Goal: Transaction & Acquisition: Purchase product/service

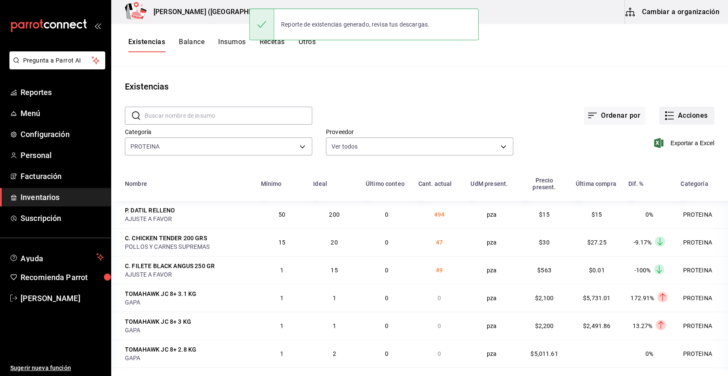
click at [674, 111] on button "Acciones" at bounding box center [687, 116] width 55 height 18
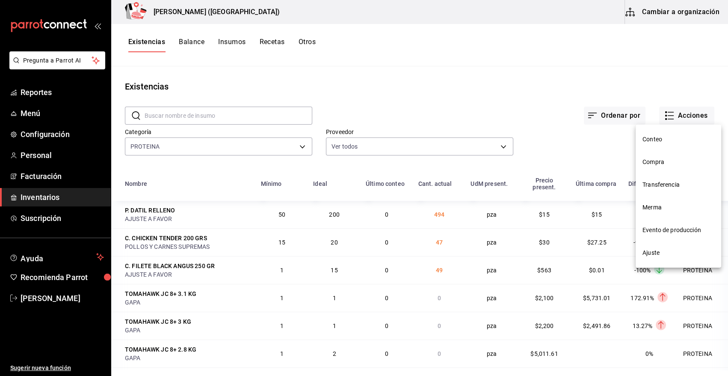
click at [660, 156] on li "Compra" at bounding box center [679, 162] width 86 height 23
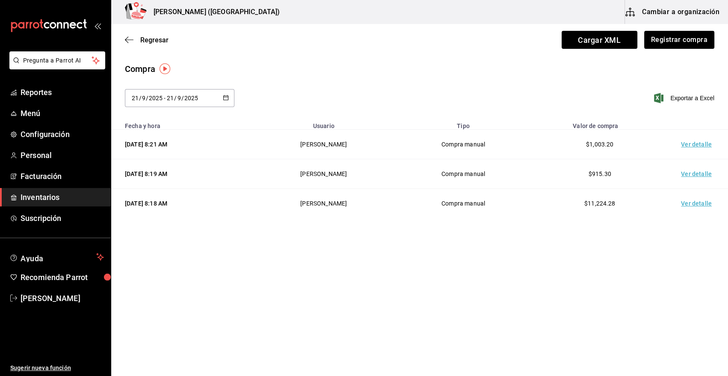
click at [56, 198] on span "Inventarios" at bounding box center [62, 197] width 83 height 12
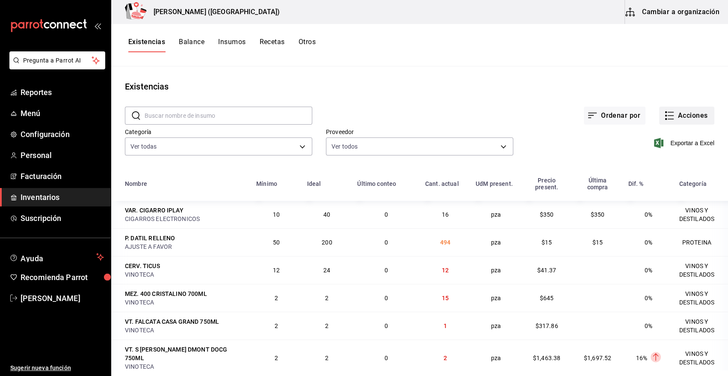
click at [687, 114] on button "Acciones" at bounding box center [687, 116] width 55 height 18
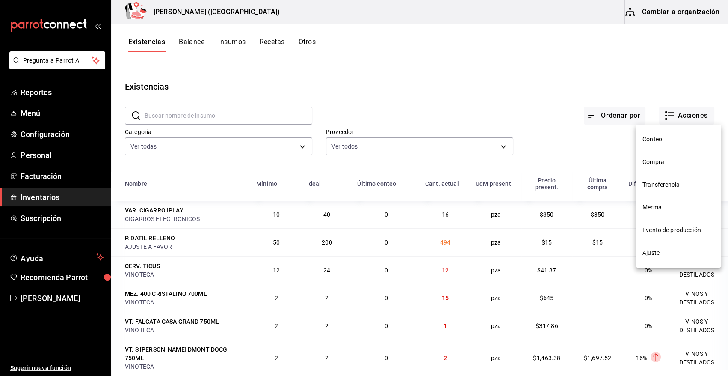
click at [655, 211] on span "Merma" at bounding box center [679, 207] width 72 height 9
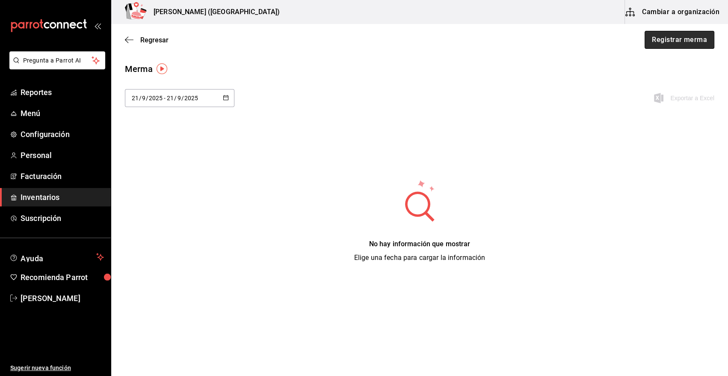
click at [685, 45] on button "Registrar merma" at bounding box center [680, 40] width 70 height 18
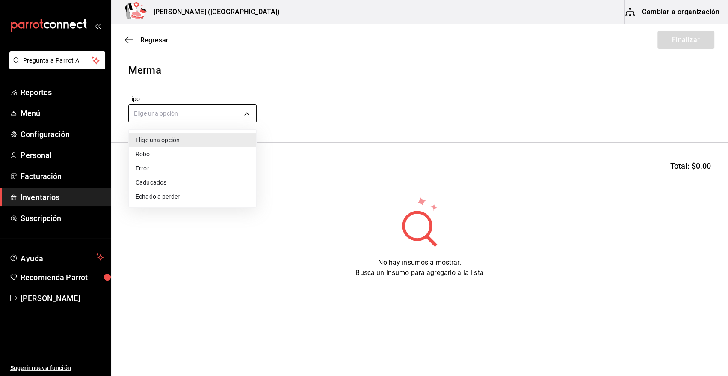
click at [227, 113] on body "Pregunta a Parrot AI Reportes Menú Configuración Personal Facturación Inventari…" at bounding box center [364, 163] width 728 height 327
click at [175, 163] on li "Error" at bounding box center [193, 168] width 128 height 14
type input "ERROR"
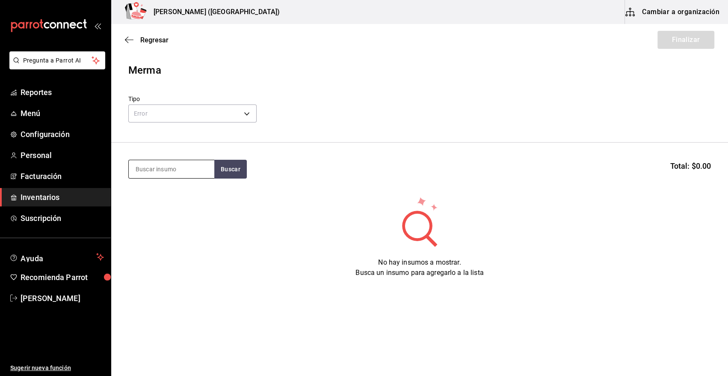
click at [175, 168] on input at bounding box center [172, 169] width 86 height 18
type input "CALLE"
click at [238, 171] on button "Buscar" at bounding box center [230, 169] width 33 height 19
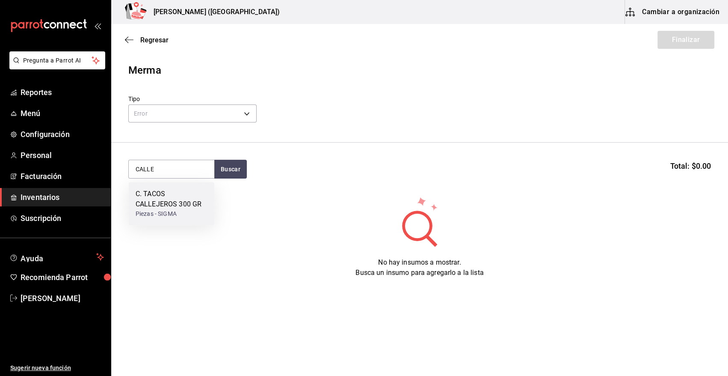
click at [188, 194] on div "C. TACOS CALLEJEROS 300 GR" at bounding box center [172, 199] width 72 height 21
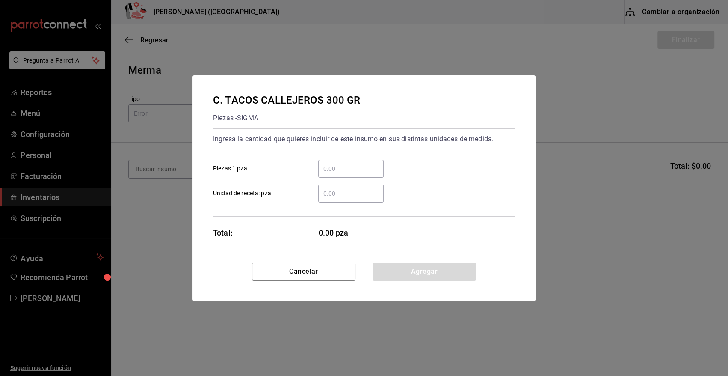
click at [349, 165] on input "​ Piezas 1 pza" at bounding box center [350, 168] width 65 height 10
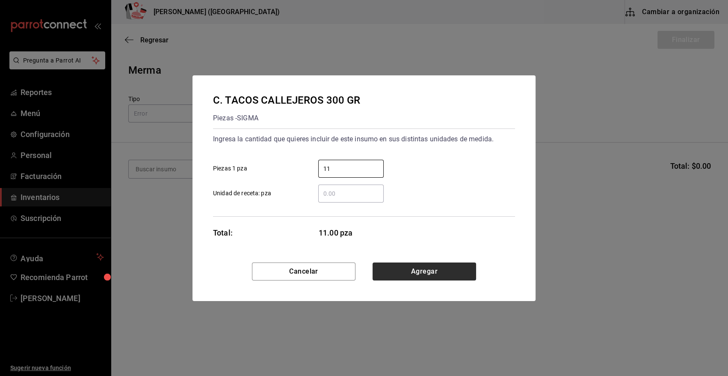
type input "11"
drag, startPoint x: 416, startPoint y: 274, endPoint x: 386, endPoint y: 267, distance: 30.9
click at [416, 274] on button "Agregar" at bounding box center [425, 271] width 104 height 18
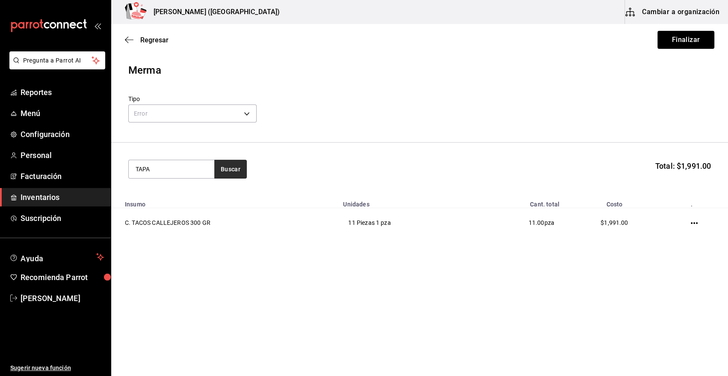
type input "TAPA"
click at [226, 170] on button "Buscar" at bounding box center [230, 169] width 33 height 19
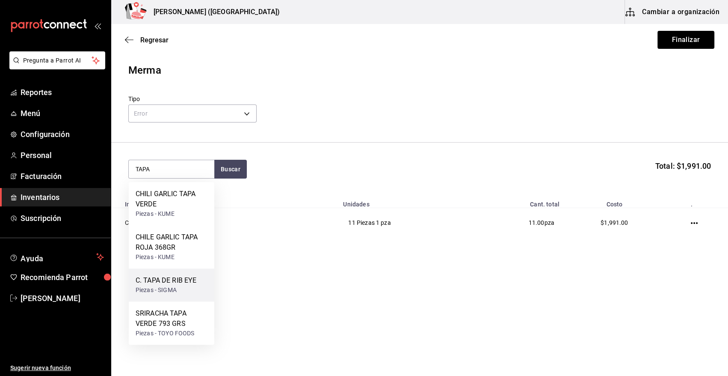
click at [168, 283] on div "C. TAPA DE RIB EYE" at bounding box center [166, 280] width 61 height 10
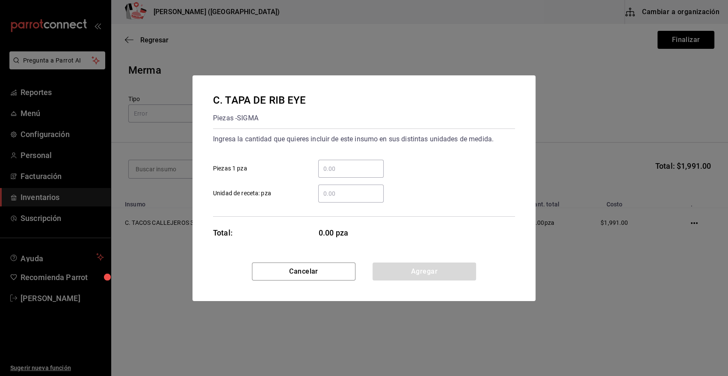
click at [339, 164] on input "​ Piezas 1 pza" at bounding box center [350, 168] width 65 height 10
type input "6"
click at [380, 273] on button "Agregar" at bounding box center [425, 271] width 104 height 18
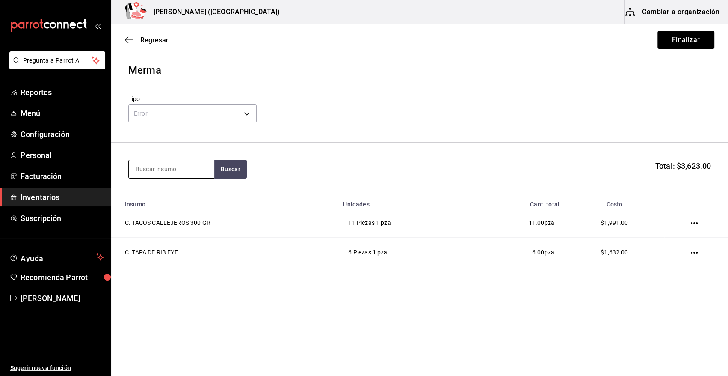
click at [168, 171] on input at bounding box center [172, 169] width 86 height 18
type input "CHICHA"
click at [224, 167] on button "Buscar" at bounding box center [230, 169] width 33 height 19
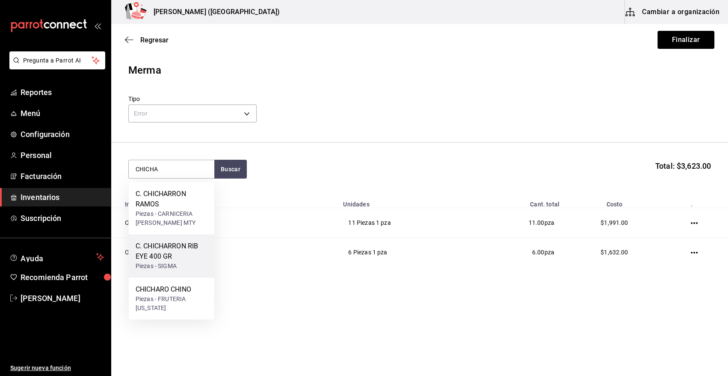
click at [162, 258] on div "C. CHICHARRON RIB EYE 400 GR" at bounding box center [172, 251] width 72 height 21
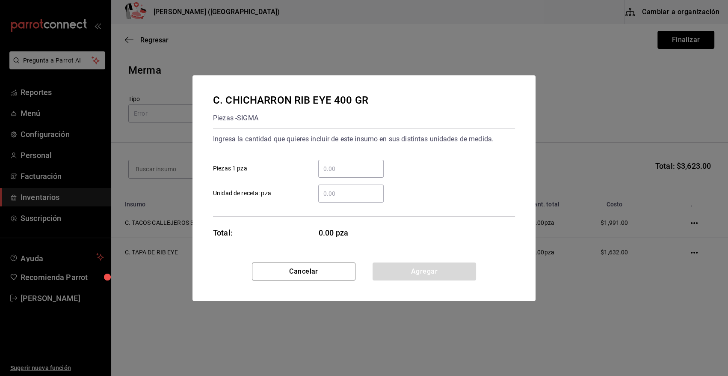
click at [347, 170] on input "​ Piezas 1 pza" at bounding box center [350, 168] width 65 height 10
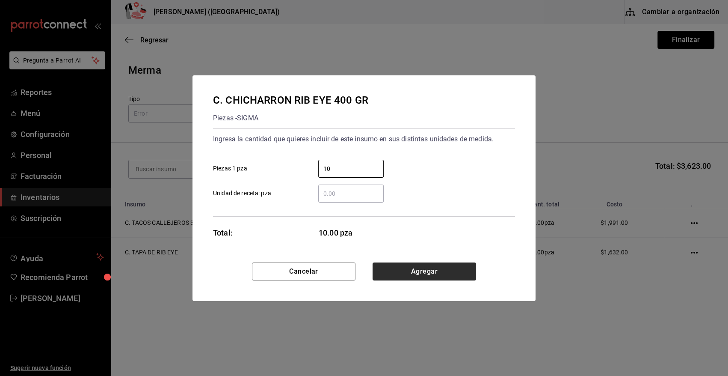
type input "10"
click at [399, 265] on button "Agregar" at bounding box center [425, 271] width 104 height 18
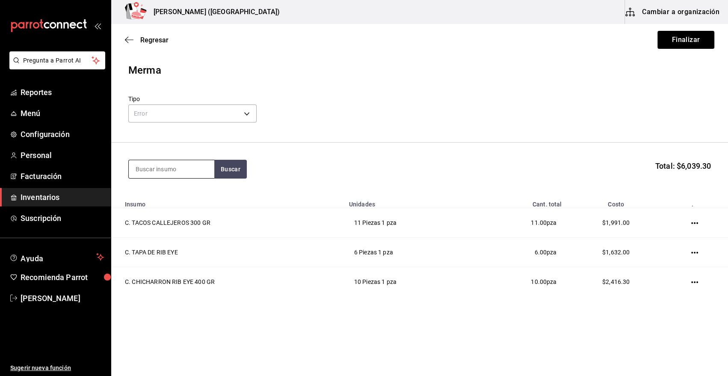
click at [182, 164] on input at bounding box center [172, 169] width 86 height 18
type input "VOLCAN"
click at [226, 177] on button "Buscar" at bounding box center [230, 169] width 33 height 19
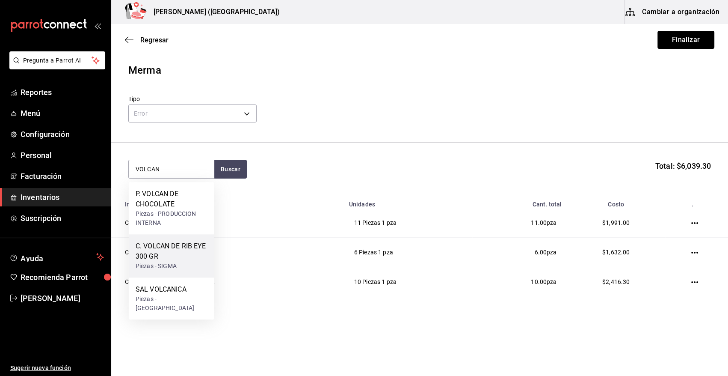
click at [171, 256] on div "C. VOLCAN DE RIB EYE 300 GR" at bounding box center [172, 251] width 72 height 21
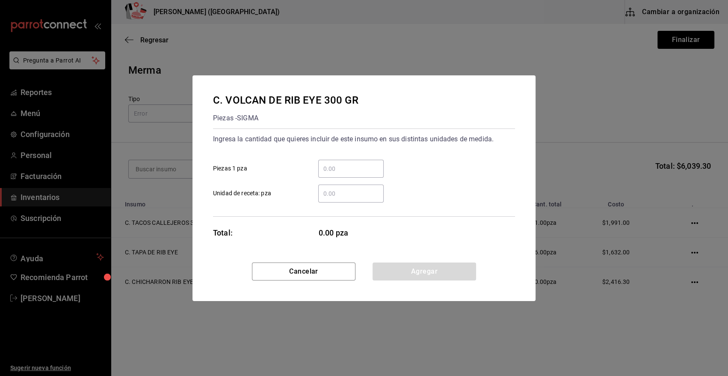
click at [339, 170] on input "​ Piezas 1 pza" at bounding box center [350, 168] width 65 height 10
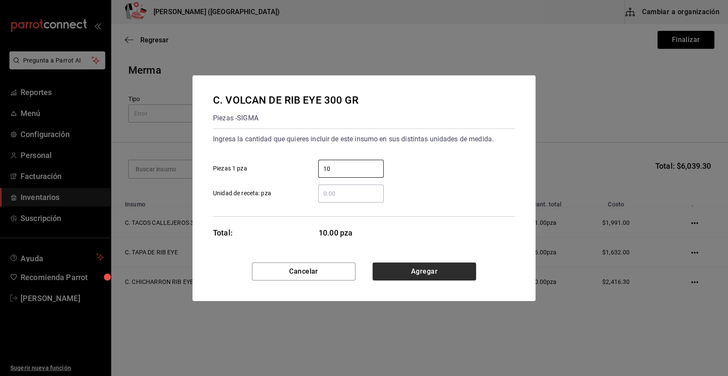
type input "10"
click at [399, 273] on button "Agregar" at bounding box center [425, 271] width 104 height 18
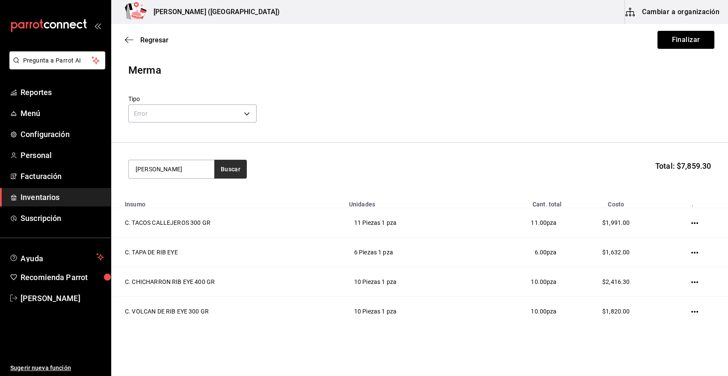
type input "[PERSON_NAME]"
click at [231, 170] on button "Buscar" at bounding box center [230, 169] width 33 height 19
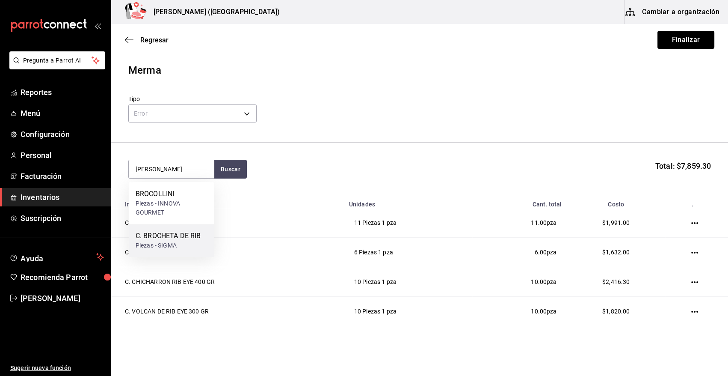
click at [157, 240] on div "C. BROCHETA DE RIB" at bounding box center [168, 236] width 65 height 10
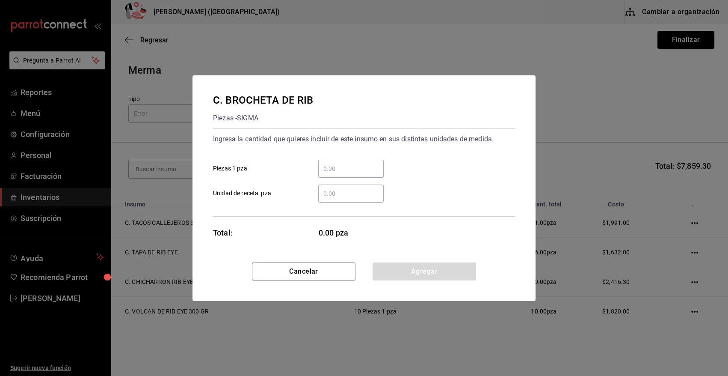
click at [338, 173] on input "​ Piezas 1 pza" at bounding box center [350, 168] width 65 height 10
type input "5"
click at [400, 273] on button "Agregar" at bounding box center [425, 271] width 104 height 18
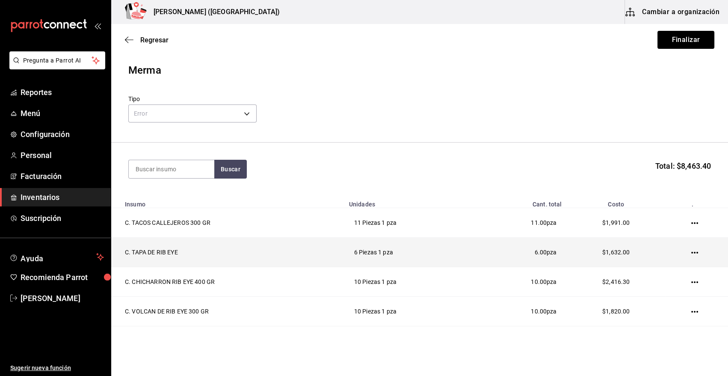
scroll to position [55, 0]
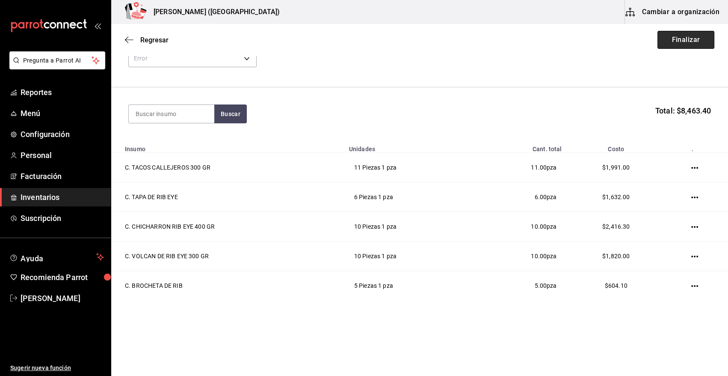
click at [688, 39] on button "Finalizar" at bounding box center [686, 40] width 57 height 18
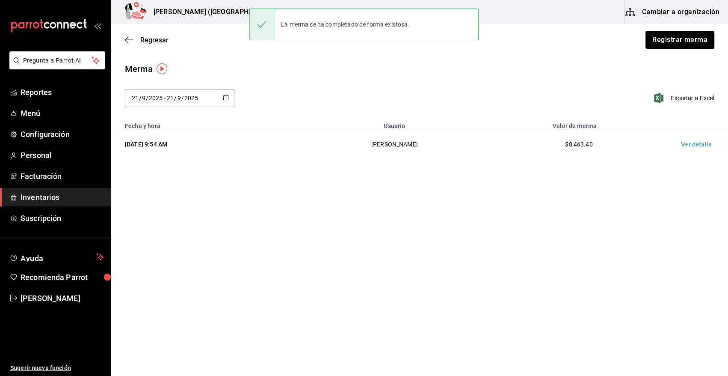
click at [694, 144] on td "Ver detalle" at bounding box center [698, 145] width 60 height 30
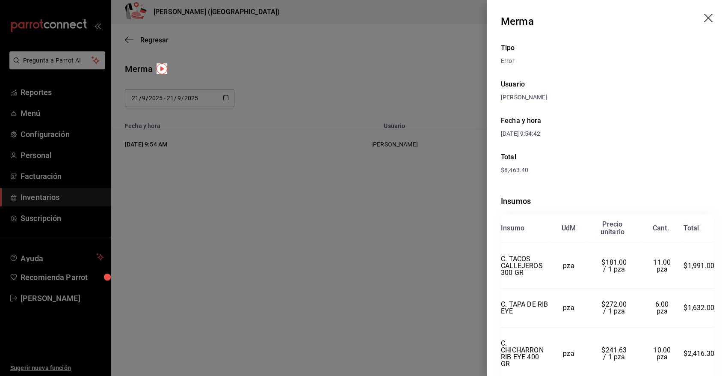
click at [503, 17] on div "Merma" at bounding box center [517, 21] width 33 height 15
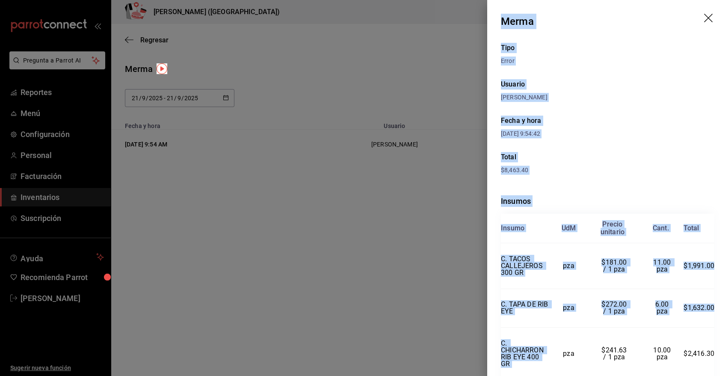
scroll to position [119, 0]
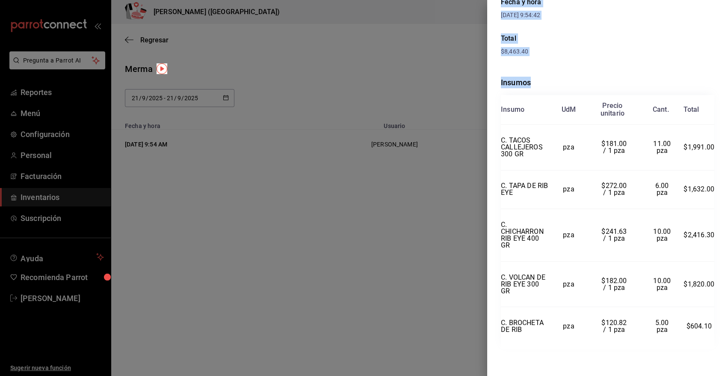
drag, startPoint x: 501, startPoint y: 16, endPoint x: 710, endPoint y: 327, distance: 374.6
click at [710, 327] on div "Merma Tipo Error Usuario [PERSON_NAME] y hora [DATE] 9:54:42 Total $8,463.40 In…" at bounding box center [607, 188] width 241 height 376
copy div "Merma Tipo Error Usuario [PERSON_NAME] y hora [DATE] 9:54:42 Total $8,463.40 In…"
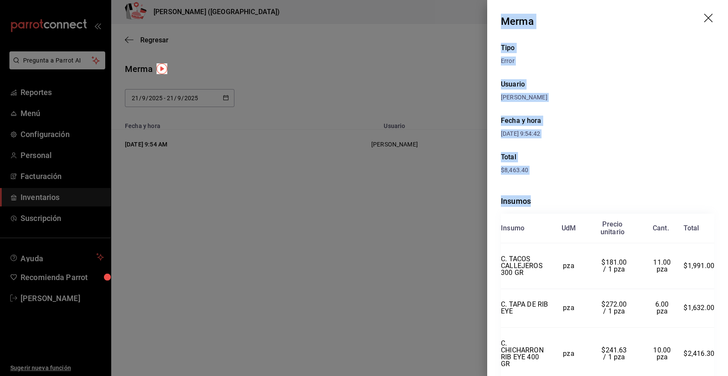
click at [704, 19] on icon "drag" at bounding box center [708, 18] width 9 height 9
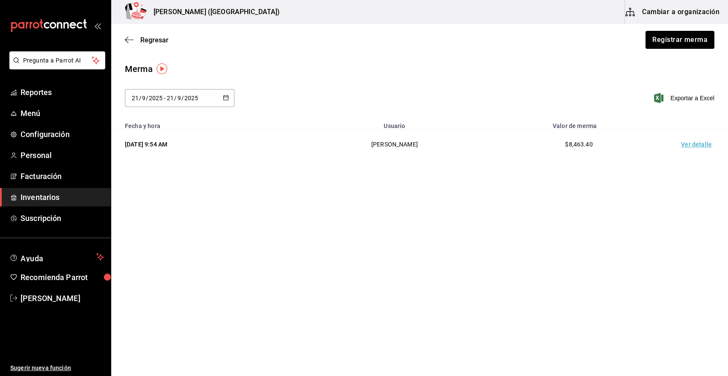
click at [91, 195] on span "Inventarios" at bounding box center [62, 197] width 83 height 12
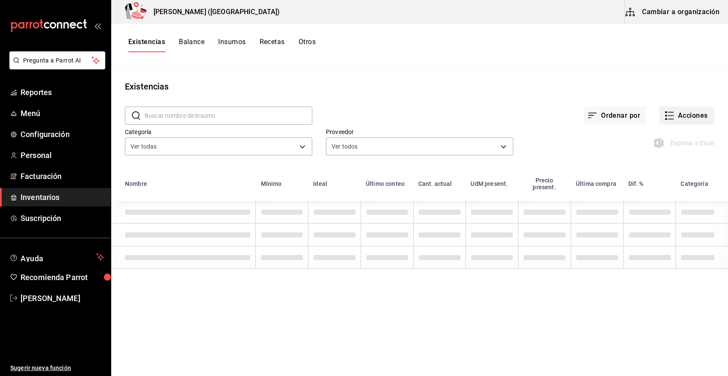
click at [696, 115] on button "Acciones" at bounding box center [687, 116] width 55 height 18
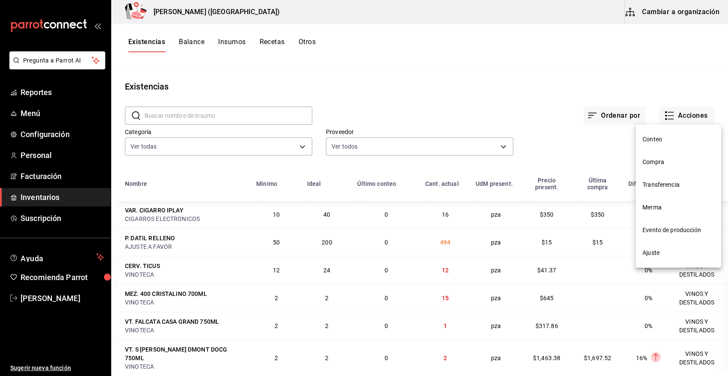
click at [661, 160] on span "Compra" at bounding box center [679, 161] width 72 height 9
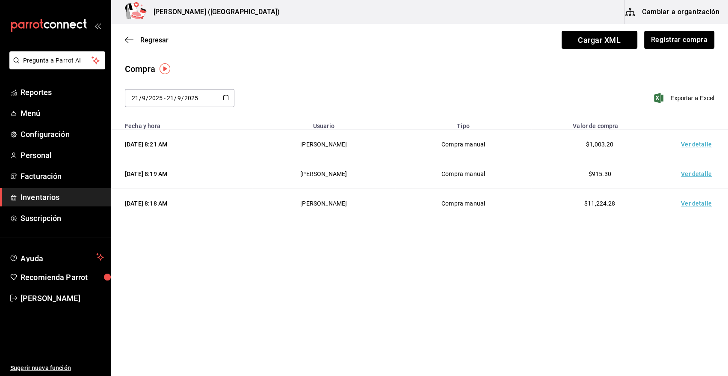
click at [702, 143] on td "Ver detalle" at bounding box center [698, 145] width 60 height 30
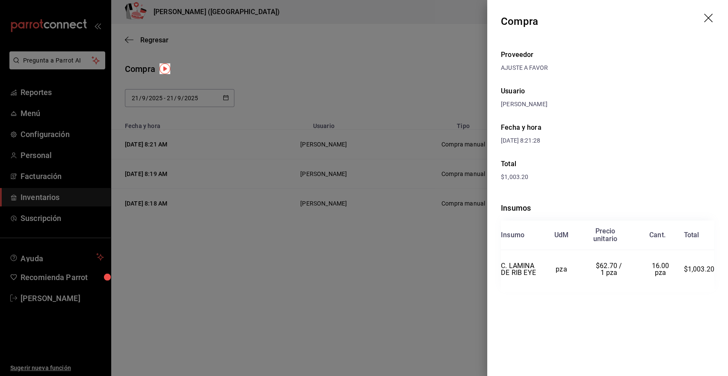
click at [708, 17] on icon "drag" at bounding box center [709, 19] width 10 height 10
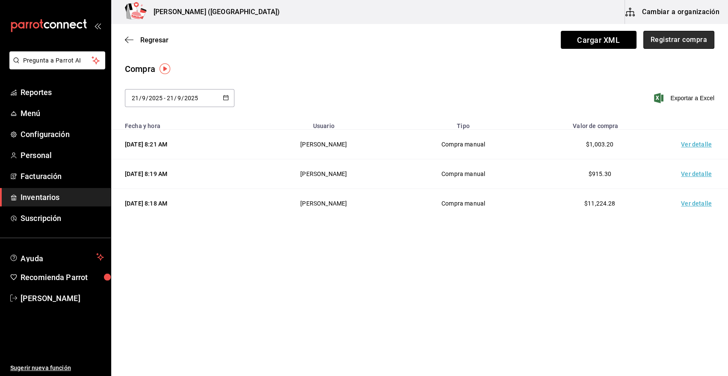
click at [701, 32] on button "Registrar compra" at bounding box center [679, 40] width 71 height 18
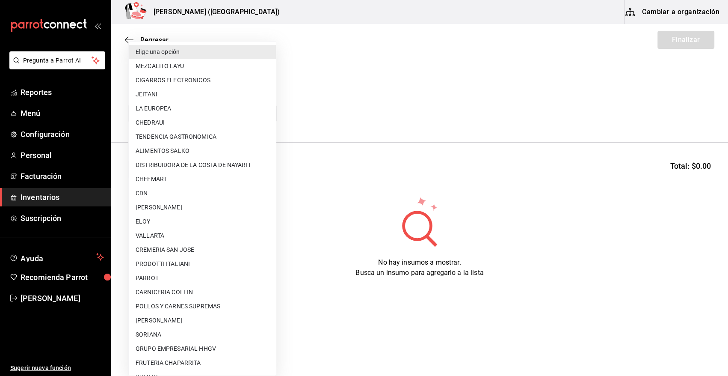
click at [248, 116] on body "Pregunta a Parrot AI Reportes Menú Configuración Personal Facturación Inventari…" at bounding box center [364, 163] width 728 height 327
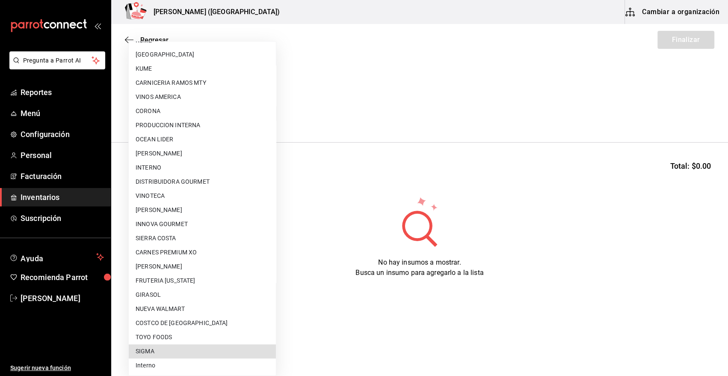
click at [205, 353] on li "SIGMA" at bounding box center [202, 351] width 147 height 14
type input "b3de96d6-3c20-45bc-abf9-e3c6c14f0adf"
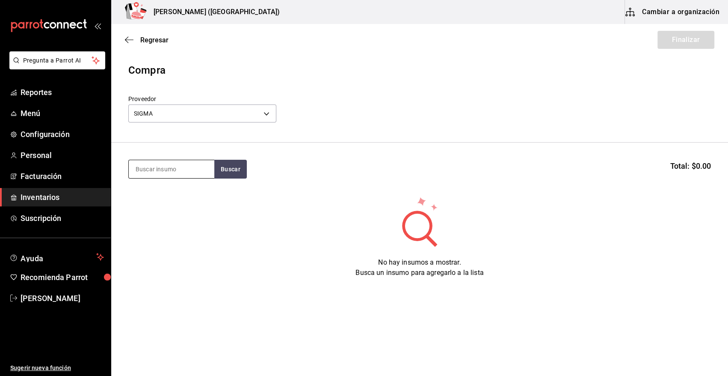
click at [168, 170] on input at bounding box center [172, 169] width 86 height 18
type input "CALLE"
click at [217, 157] on section "CALLE Buscar Total: $0.00" at bounding box center [419, 169] width 617 height 53
click at [221, 161] on button "Buscar" at bounding box center [230, 169] width 33 height 19
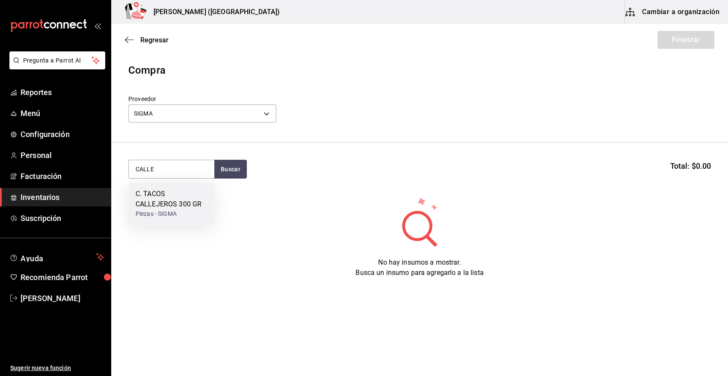
click at [170, 190] on div "C. TACOS CALLEJEROS 300 GR" at bounding box center [172, 199] width 72 height 21
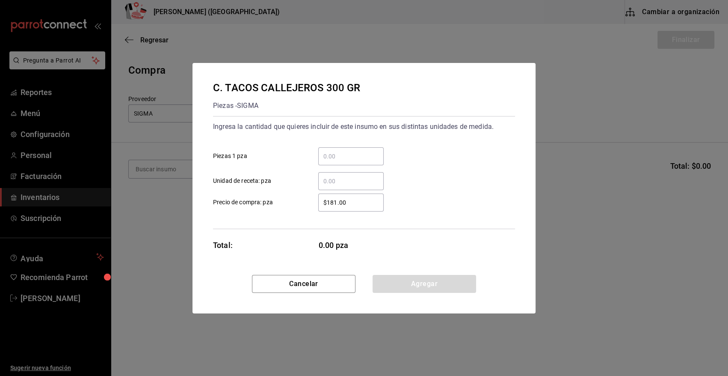
click at [352, 153] on input "​ Piezas 1 pza" at bounding box center [350, 156] width 65 height 10
type input "11"
drag, startPoint x: 369, startPoint y: 205, endPoint x: 266, endPoint y: 201, distance: 103.2
click at [266, 201] on label "$181.00 ​ Precio de compra: pza" at bounding box center [298, 202] width 171 height 18
type input "$226.26"
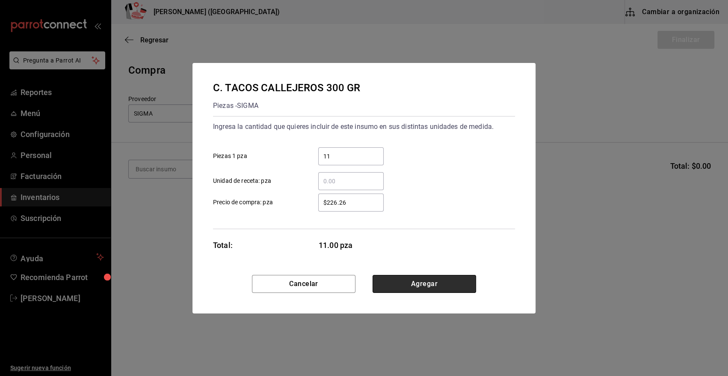
click at [438, 281] on button "Agregar" at bounding box center [425, 284] width 104 height 18
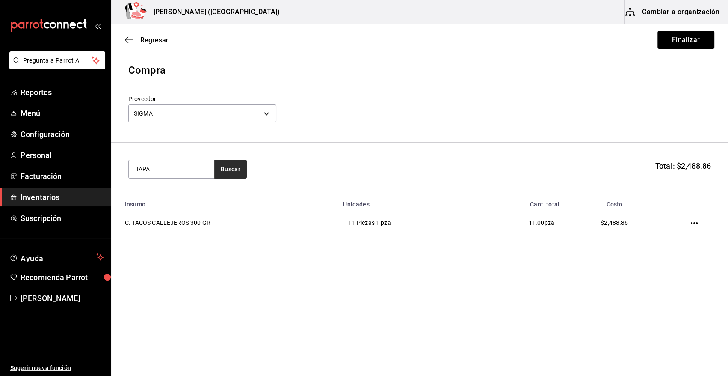
type input "TAPA"
click at [223, 172] on button "Buscar" at bounding box center [230, 169] width 33 height 19
click at [156, 199] on div "Piezas - SIGMA" at bounding box center [166, 203] width 61 height 9
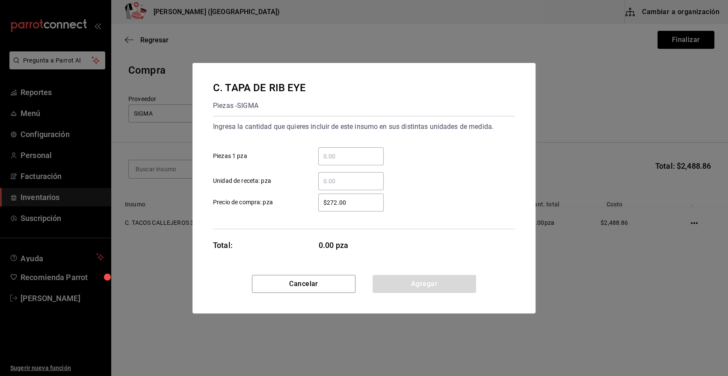
click at [347, 157] on input "​ Piezas 1 pza" at bounding box center [350, 156] width 65 height 10
type input "6"
drag, startPoint x: 355, startPoint y: 201, endPoint x: 241, endPoint y: 192, distance: 114.6
click at [244, 196] on label "$272.00 ​ Precio de compra: pza" at bounding box center [298, 202] width 171 height 18
type input "$339.39"
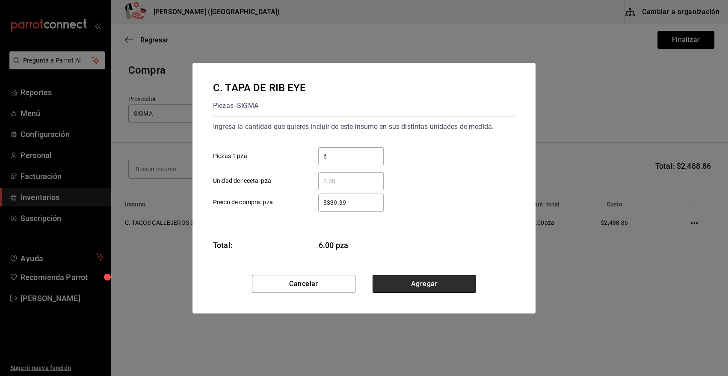
click at [386, 279] on button "Agregar" at bounding box center [425, 284] width 104 height 18
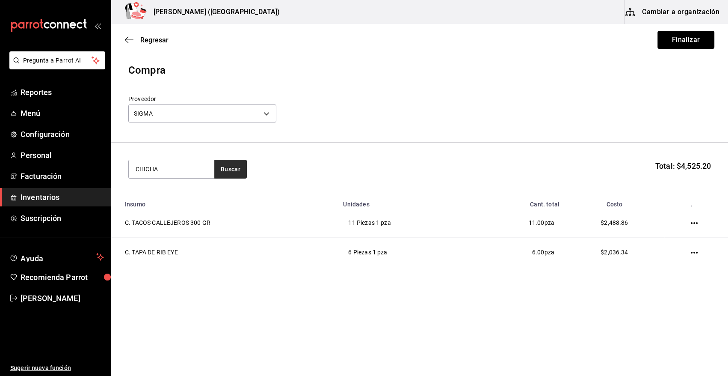
type input "CHICHA"
click at [236, 175] on button "Buscar" at bounding box center [230, 169] width 33 height 19
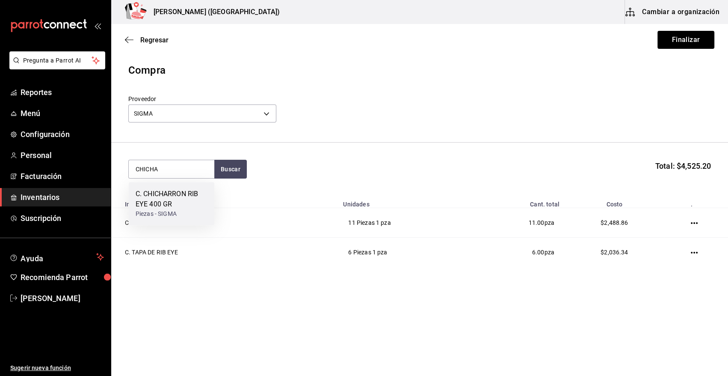
click at [154, 196] on div "C. CHICHARRON RIB EYE 400 GR" at bounding box center [172, 199] width 72 height 21
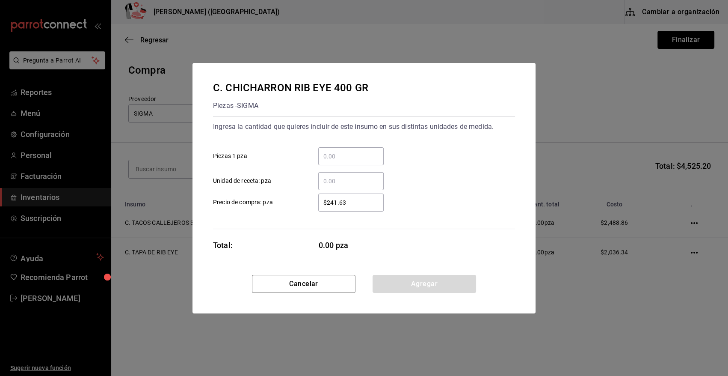
click at [364, 154] on input "​ Piezas 1 pza" at bounding box center [350, 156] width 65 height 10
type input "10"
drag, startPoint x: 351, startPoint y: 206, endPoint x: 292, endPoint y: 204, distance: 59.1
click at [292, 204] on label "$241.63 ​ Precio de compra: pza" at bounding box center [298, 202] width 171 height 18
type input "$301.68"
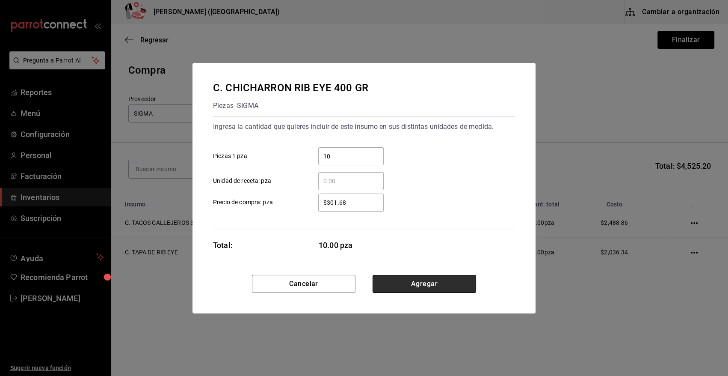
click at [393, 281] on button "Agregar" at bounding box center [425, 284] width 104 height 18
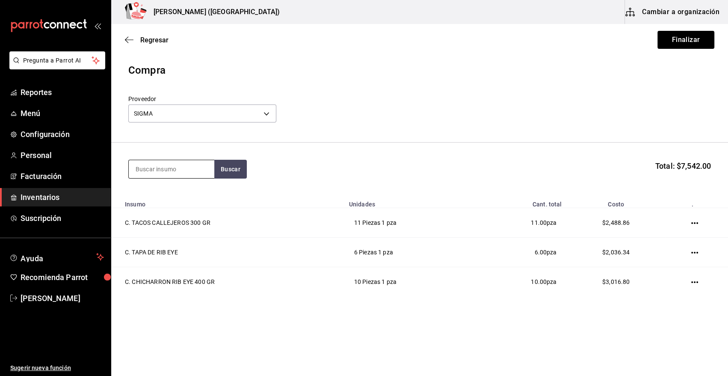
click at [172, 169] on input at bounding box center [172, 169] width 86 height 18
type input "VOLCAN"
click at [226, 171] on button "Buscar" at bounding box center [230, 169] width 33 height 19
click at [158, 198] on div "C. VOLCAN DE RIB EYE 300 GR" at bounding box center [172, 199] width 72 height 21
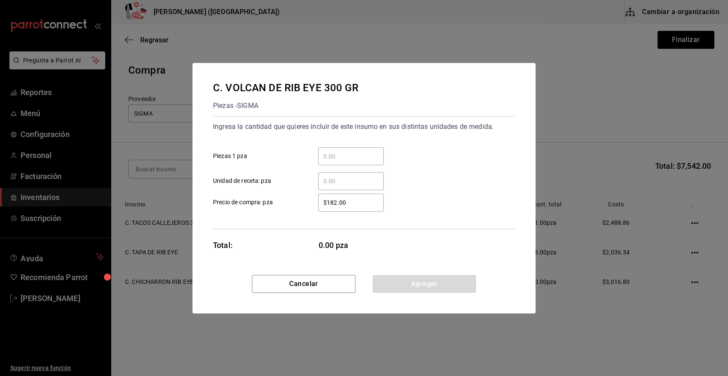
click at [338, 156] on input "​ Piezas 1 pza" at bounding box center [350, 156] width 65 height 10
type input "10"
drag, startPoint x: 357, startPoint y: 205, endPoint x: 250, endPoint y: 208, distance: 107.5
click at [250, 208] on label "$182.00 ​ Precio de compra: pza" at bounding box center [298, 202] width 171 height 18
type input "$226.26"
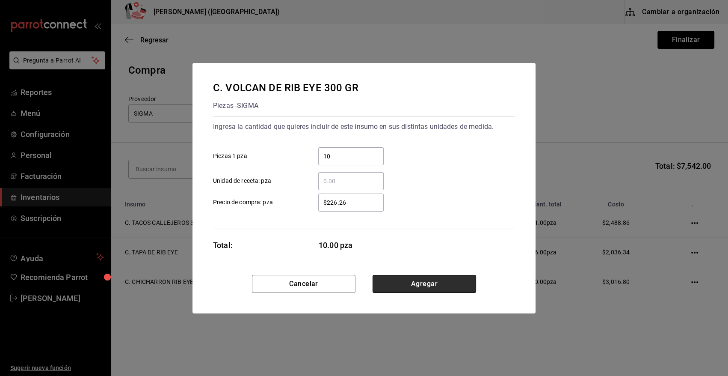
click at [428, 285] on button "Agregar" at bounding box center [425, 284] width 104 height 18
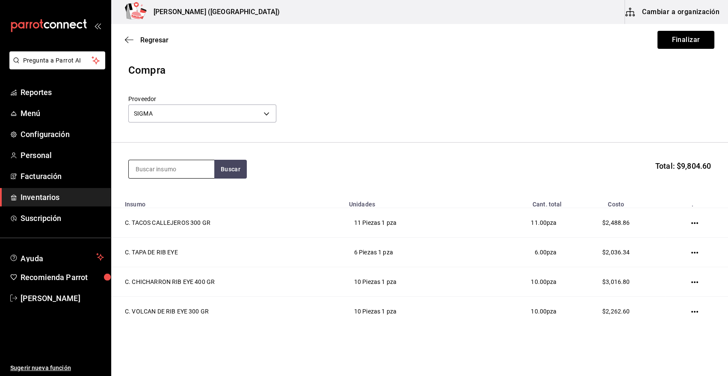
click at [143, 168] on input at bounding box center [172, 169] width 86 height 18
type input "BROCHE"
click at [227, 170] on button "Buscar" at bounding box center [230, 169] width 33 height 19
click at [163, 200] on div "Piezas - SIGMA" at bounding box center [168, 203] width 65 height 9
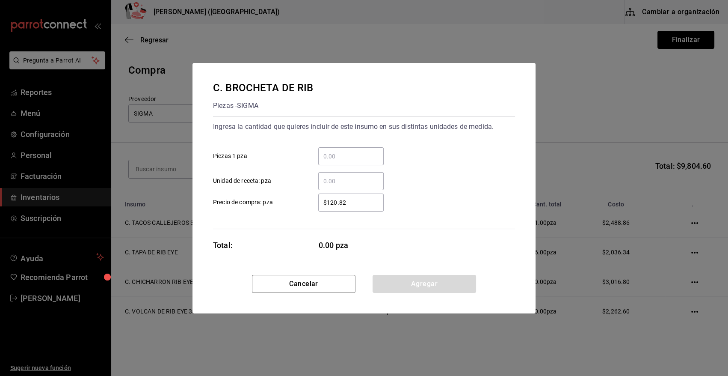
click at [339, 154] on input "​ Piezas 1 pza" at bounding box center [350, 156] width 65 height 10
type input "5"
drag, startPoint x: 354, startPoint y: 201, endPoint x: 270, endPoint y: 218, distance: 84.7
click at [270, 219] on div "Ingresa la cantidad que quieres incluir de este insumo en sus distintas unidade…" at bounding box center [364, 172] width 302 height 113
type input "$135.79"
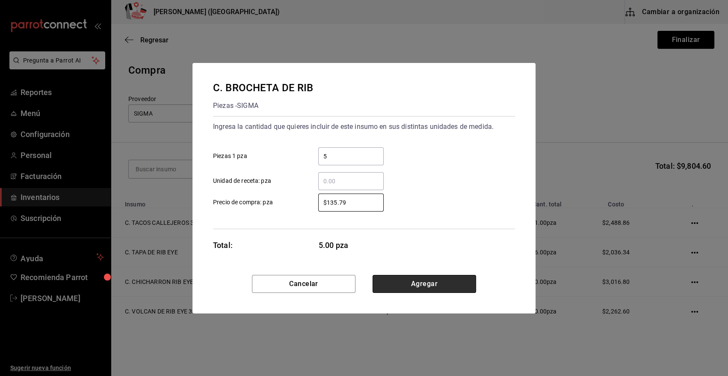
click at [458, 283] on button "Agregar" at bounding box center [425, 284] width 104 height 18
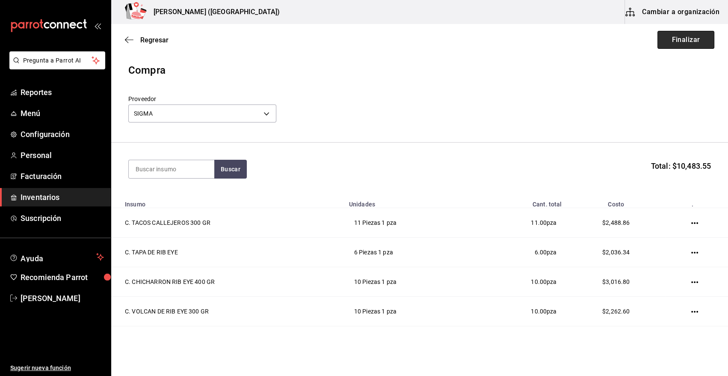
click at [680, 44] on button "Finalizar" at bounding box center [686, 40] width 57 height 18
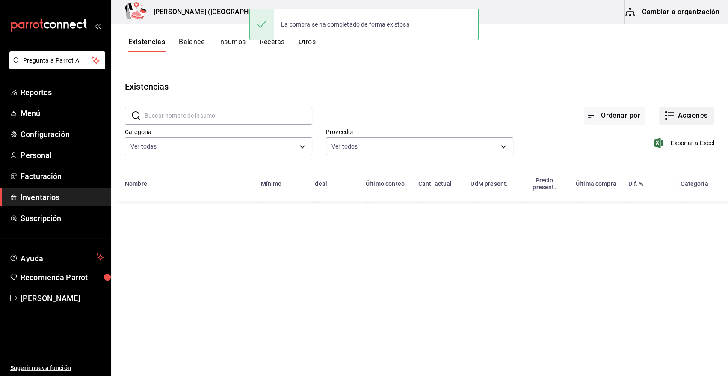
click at [697, 113] on button "Acciones" at bounding box center [687, 116] width 55 height 18
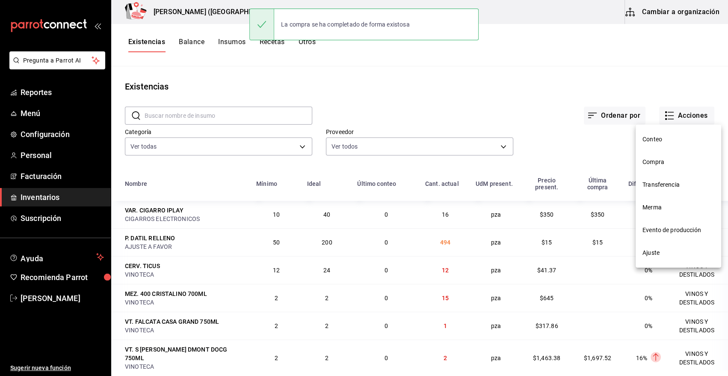
click at [661, 163] on span "Compra" at bounding box center [679, 161] width 72 height 9
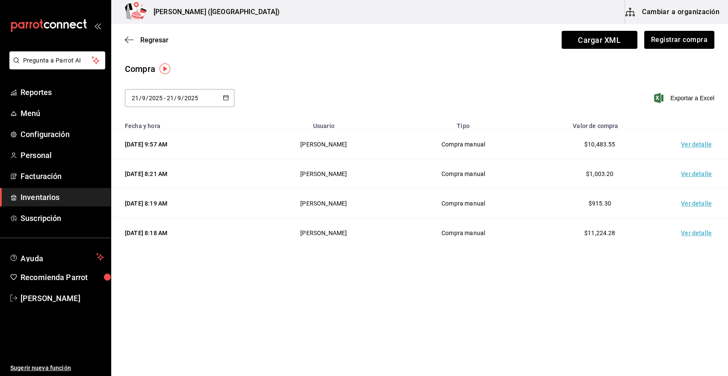
click at [696, 145] on td "Ver detalle" at bounding box center [698, 145] width 60 height 30
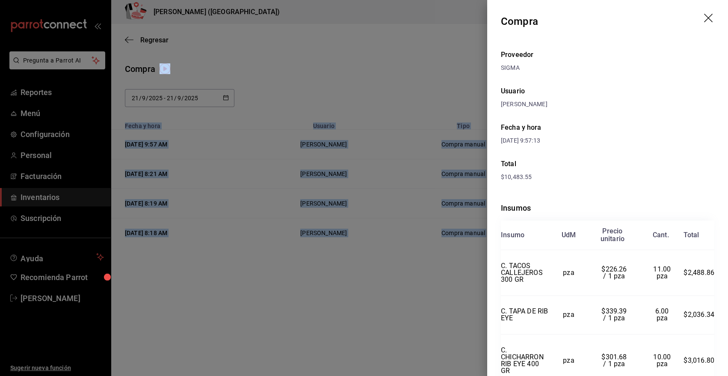
scroll to position [125, 0]
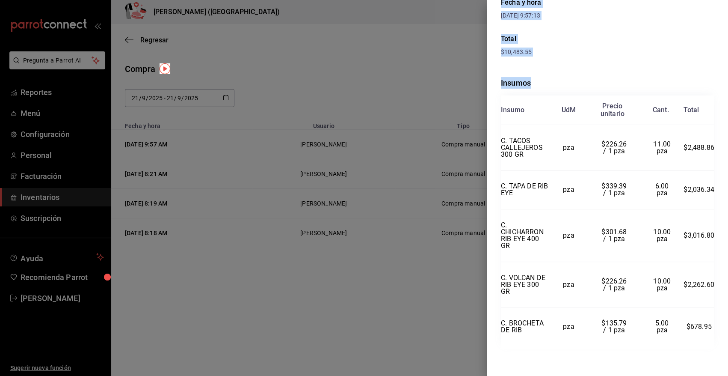
drag, startPoint x: 502, startPoint y: 19, endPoint x: 712, endPoint y: 321, distance: 368.3
click at [712, 321] on div "Compra Proveedor SIGMA Usuario [PERSON_NAME] y hora [DATE] 9:57:13 Total $10,48…" at bounding box center [607, 188] width 241 height 376
copy div "Compra Proveedor SIGMA Usuario [PERSON_NAME] y hora [DATE] 9:57:13 Total $10,48…"
